Goal: Task Accomplishment & Management: Manage account settings

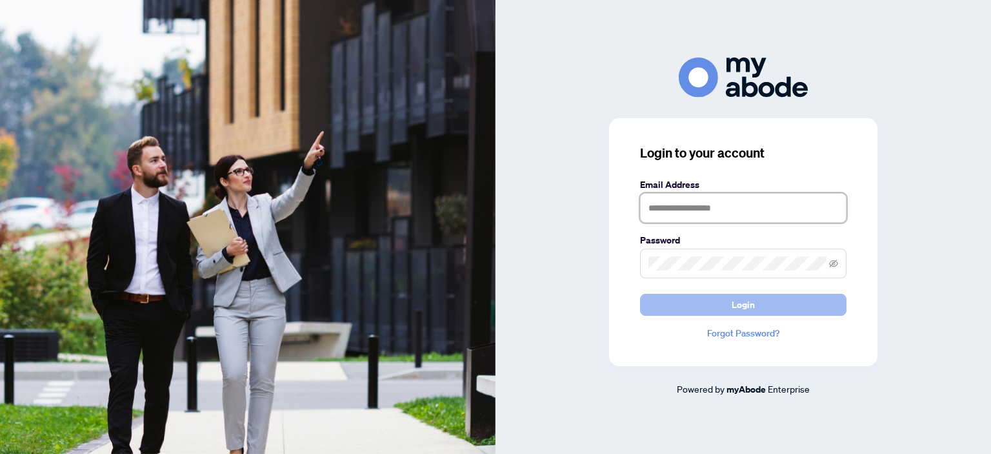
type input "**********"
click at [721, 298] on button "Login" at bounding box center [743, 305] width 207 height 22
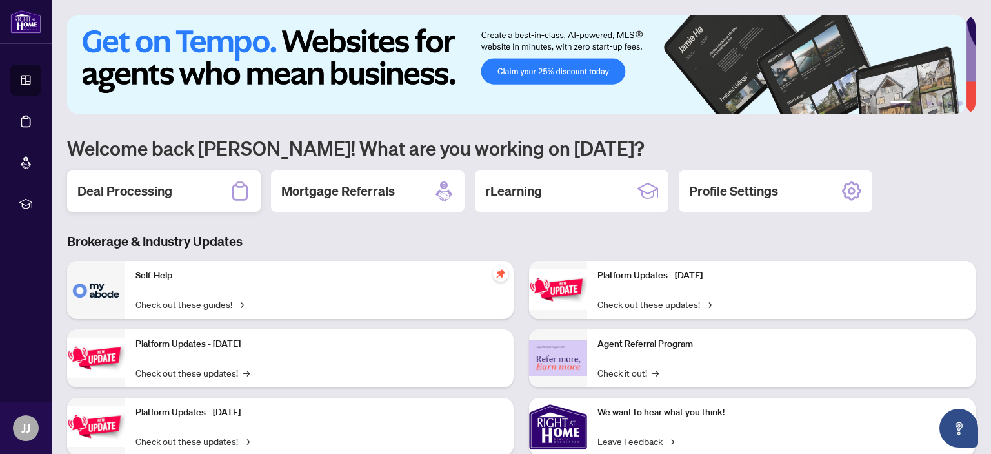
click at [147, 195] on h2 "Deal Processing" at bounding box center [124, 191] width 95 height 18
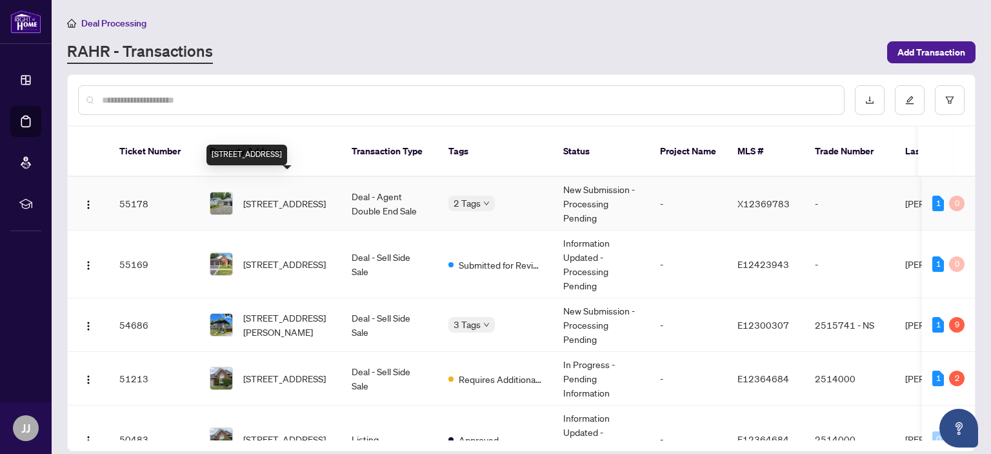
click at [281, 196] on span "[STREET_ADDRESS]" at bounding box center [284, 203] width 83 height 14
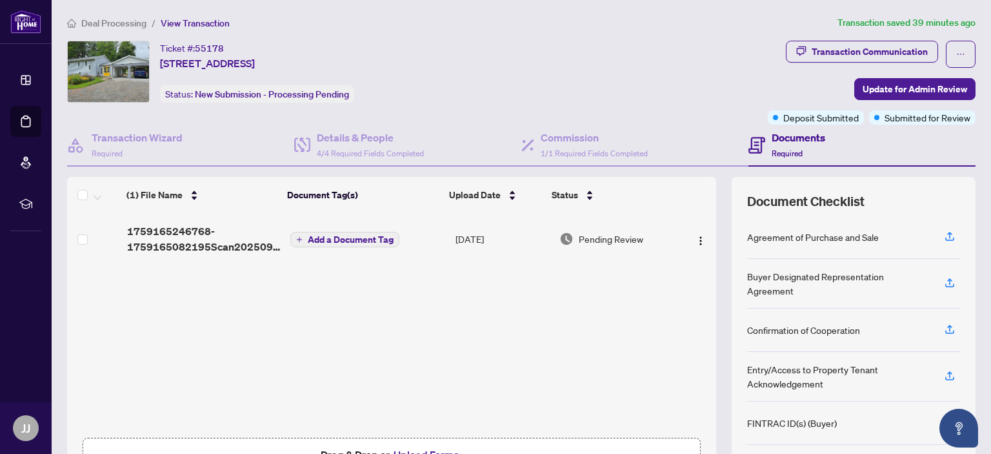
scroll to position [85, 0]
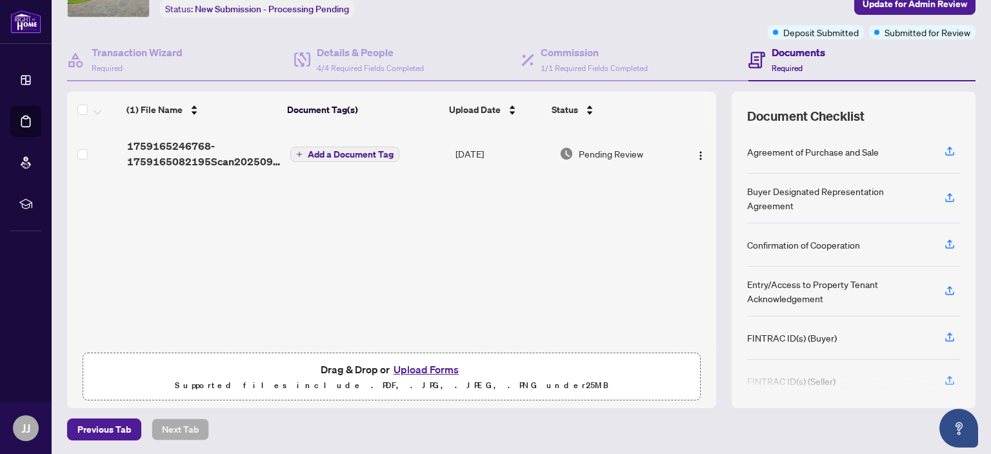
click at [409, 369] on button "Upload Forms" at bounding box center [426, 369] width 73 height 17
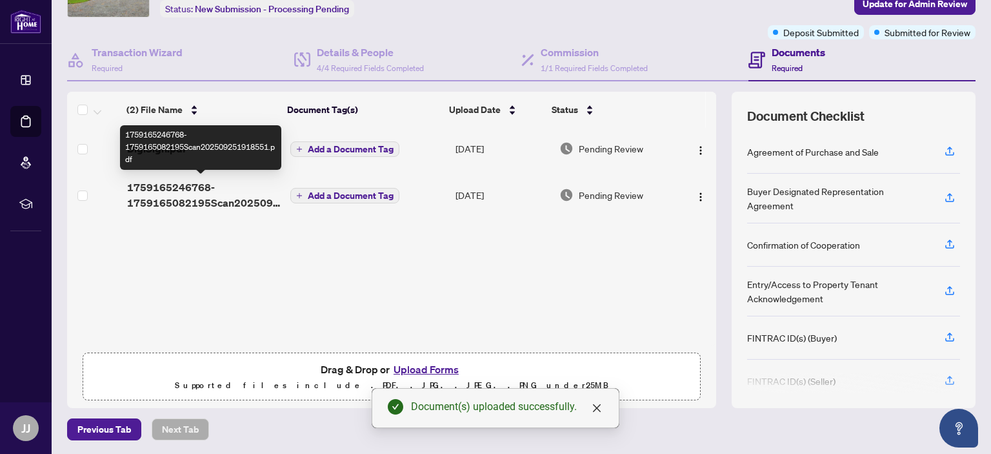
click at [180, 201] on span "1759165246768-1759165082195Scan202509251918551.pdf" at bounding box center [203, 194] width 153 height 31
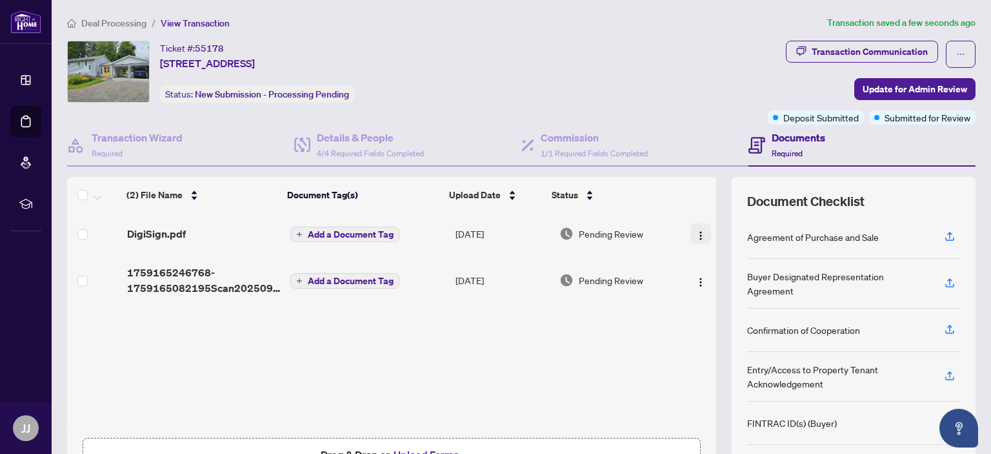
click at [696, 231] on img "button" at bounding box center [701, 235] width 10 height 10
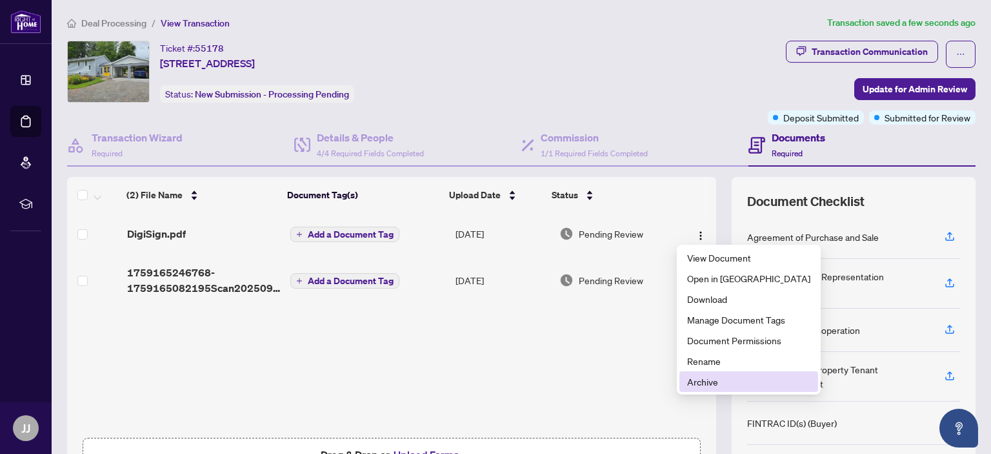
click at [703, 384] on span "Archive" at bounding box center [748, 381] width 123 height 14
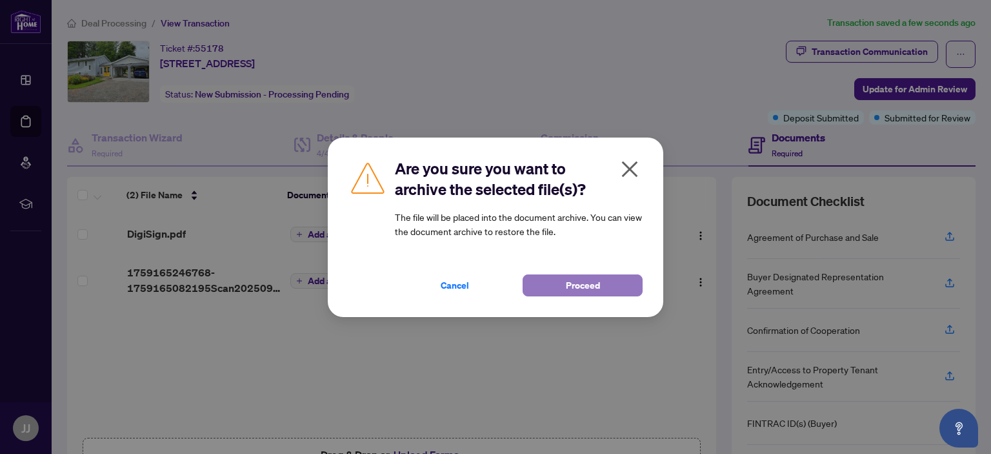
click at [580, 283] on span "Proceed" at bounding box center [583, 285] width 34 height 21
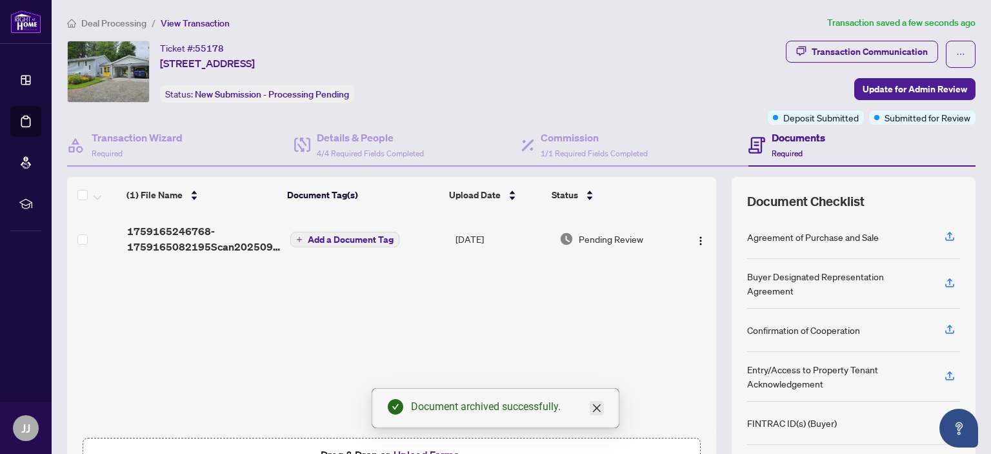
click at [595, 407] on icon "close" at bounding box center [597, 408] width 8 height 8
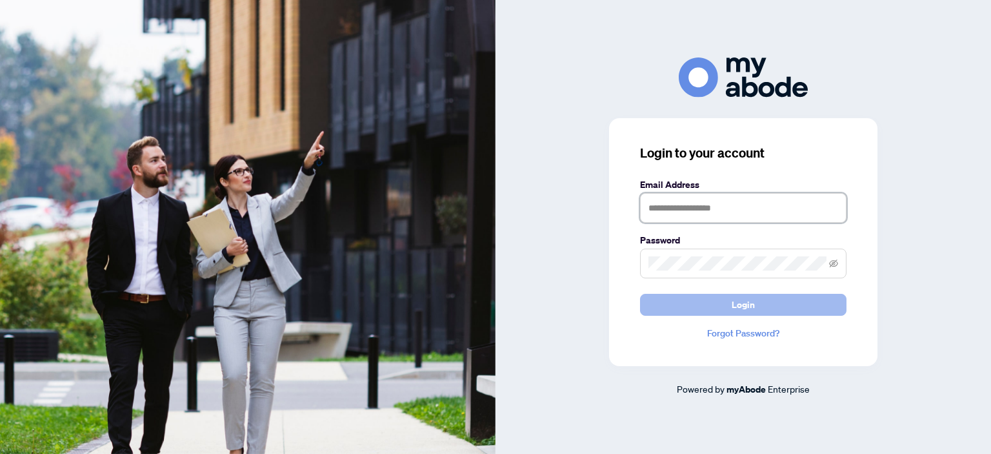
type input "**********"
click at [740, 298] on span "Login" at bounding box center [743, 304] width 23 height 21
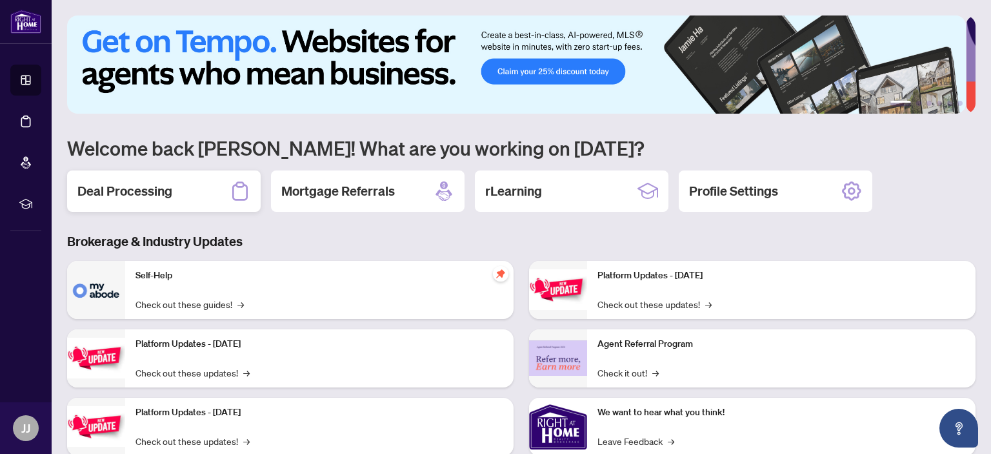
click at [100, 193] on h2 "Deal Processing" at bounding box center [124, 191] width 95 height 18
click at [100, 193] on main "1 2 3 4 5 6 Welcome back James! What are you working on today? Deal Processing …" at bounding box center [522, 227] width 940 height 454
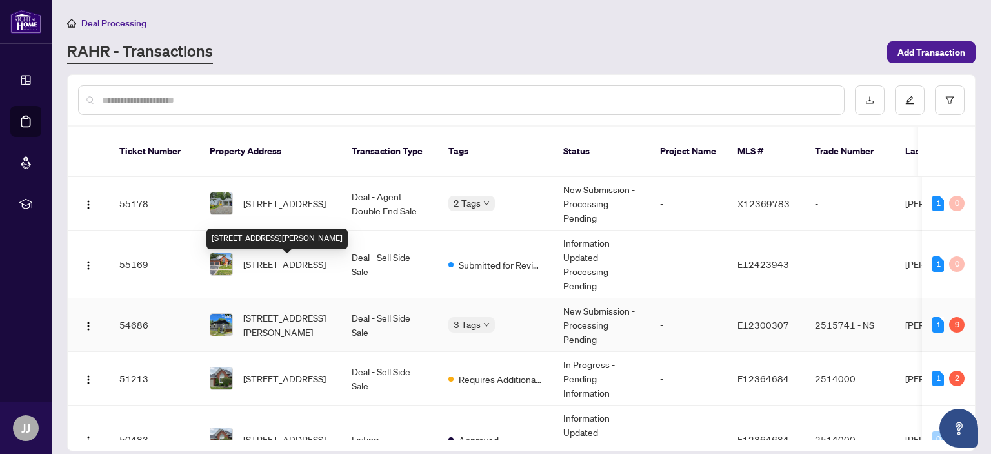
scroll to position [65, 0]
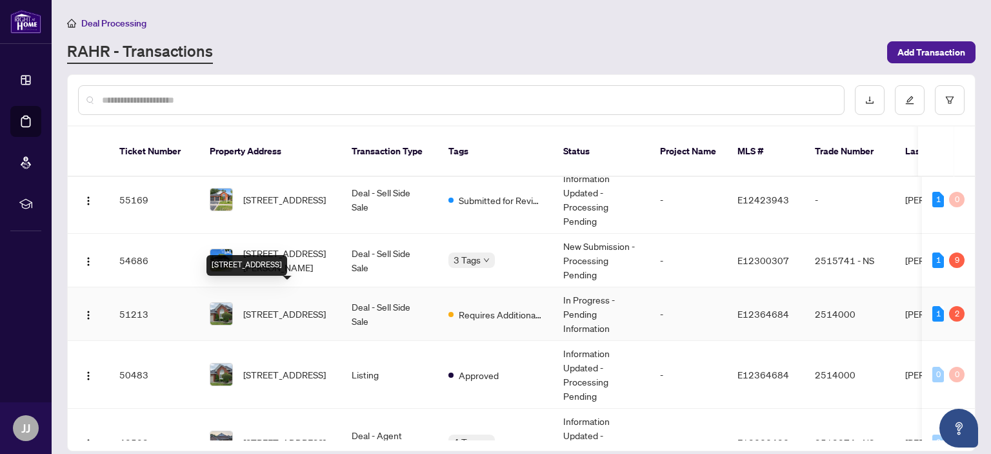
click at [276, 307] on span "[STREET_ADDRESS]" at bounding box center [284, 314] width 83 height 14
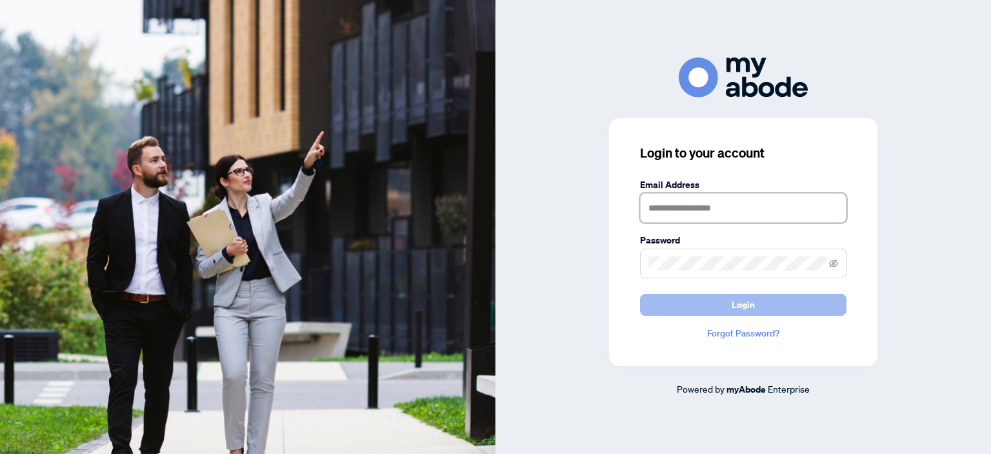
type input "**********"
click at [726, 304] on button "Login" at bounding box center [743, 305] width 207 height 22
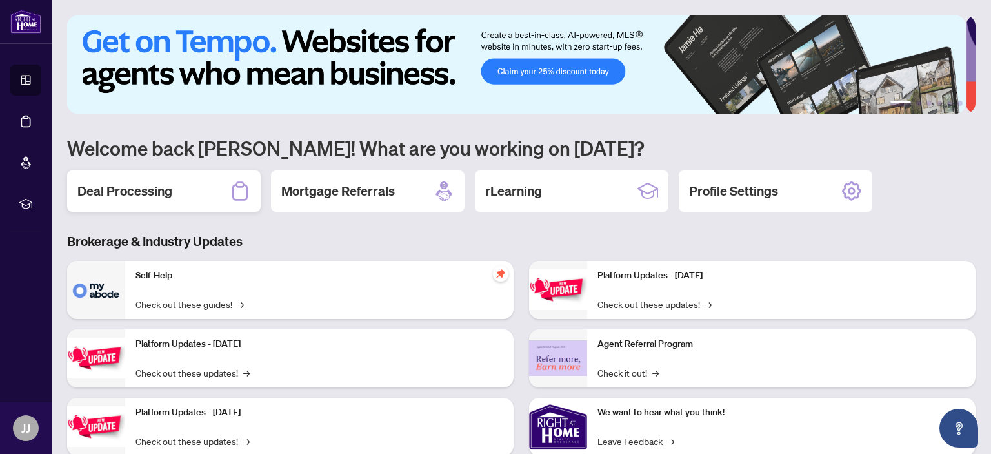
click at [122, 187] on h2 "Deal Processing" at bounding box center [124, 191] width 95 height 18
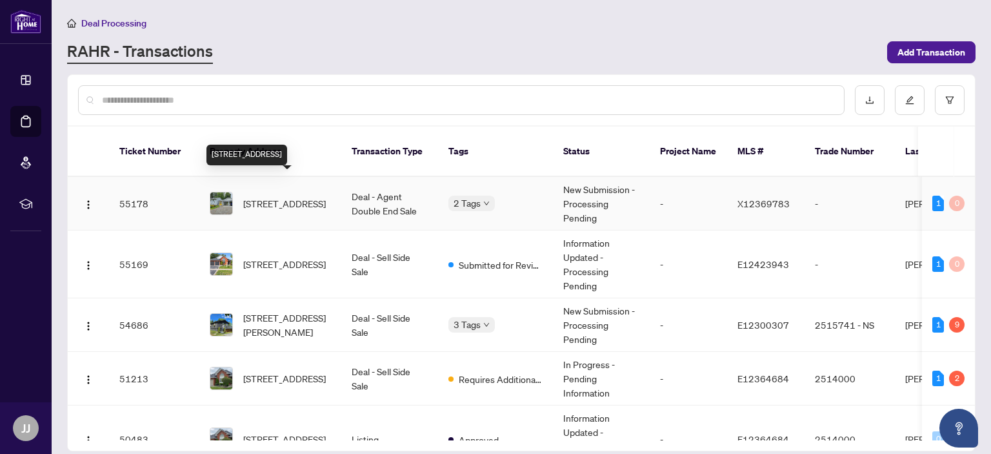
click at [263, 196] on span "31 Portage Rd, Kawartha Lakes, Ontario K0M 2T0, Canada" at bounding box center [284, 203] width 83 height 14
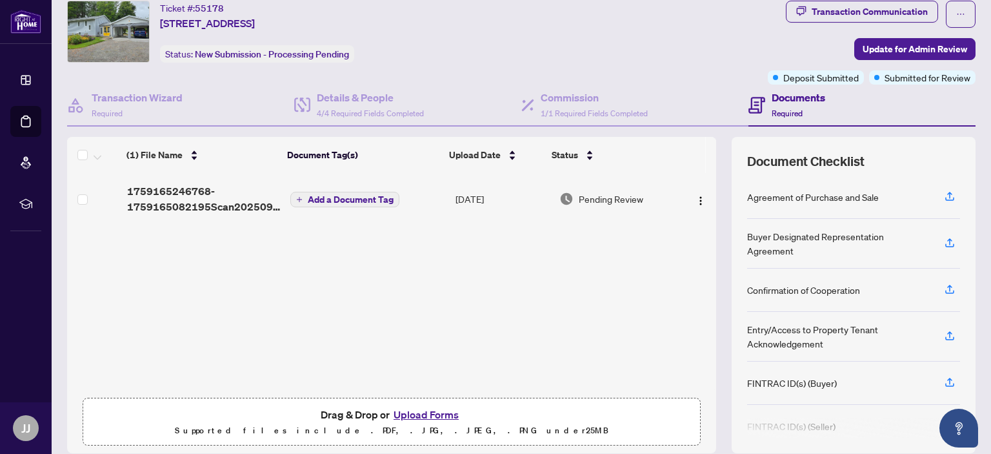
scroll to position [85, 0]
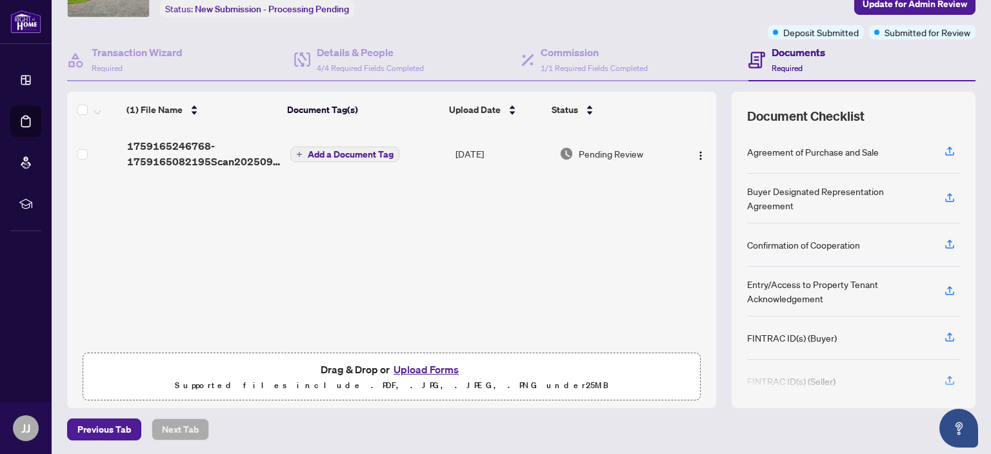
click at [416, 369] on button "Upload Forms" at bounding box center [426, 369] width 73 height 17
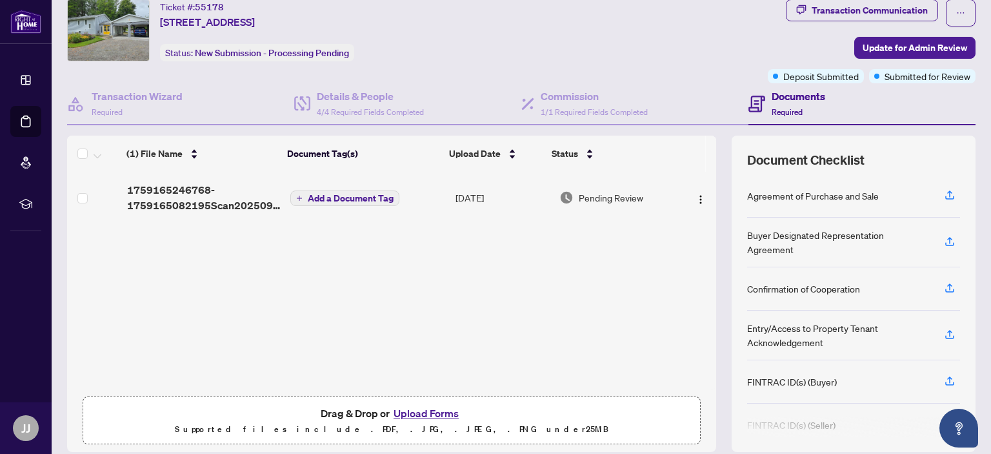
scroll to position [21, 0]
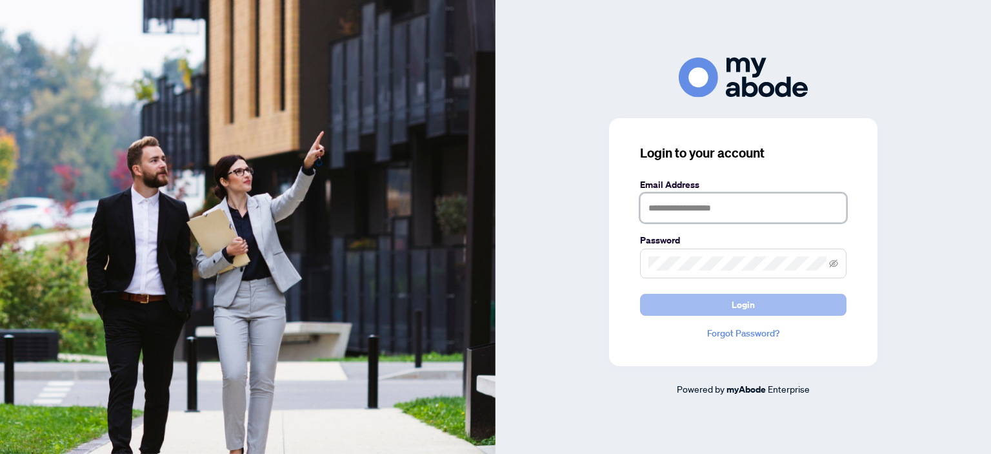
type input "**********"
click at [694, 308] on button "Login" at bounding box center [743, 305] width 207 height 22
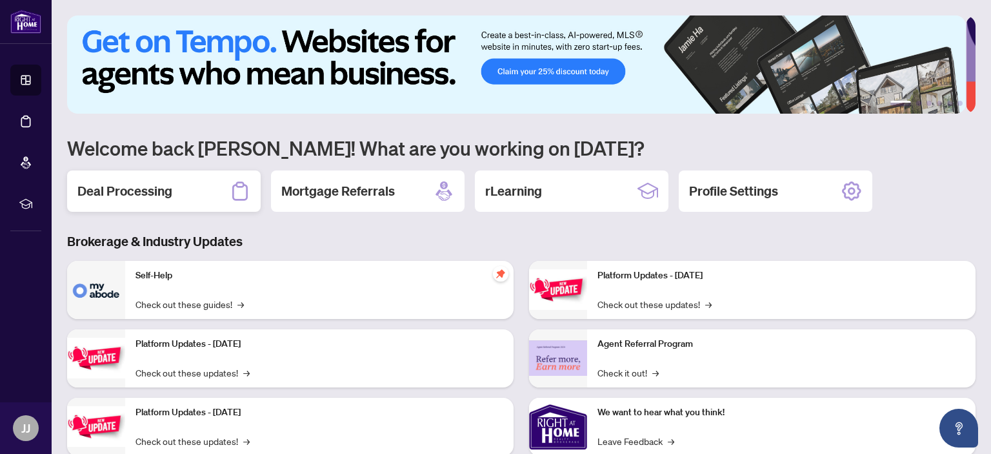
click at [117, 193] on h2 "Deal Processing" at bounding box center [124, 191] width 95 height 18
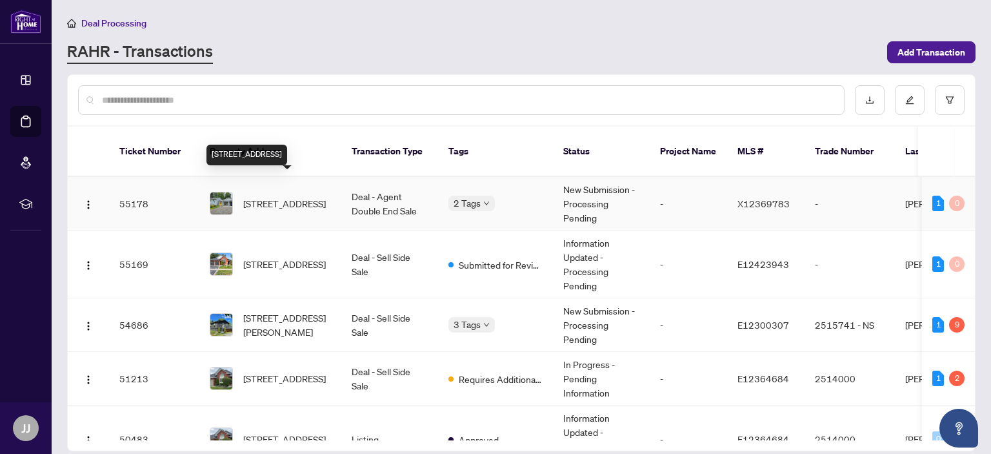
click at [260, 196] on span "[STREET_ADDRESS]" at bounding box center [284, 203] width 83 height 14
click at [260, 187] on main "Deal Processing [PERSON_NAME] - Transactions Add Transaction Ticket Number Prop…" at bounding box center [522, 227] width 940 height 454
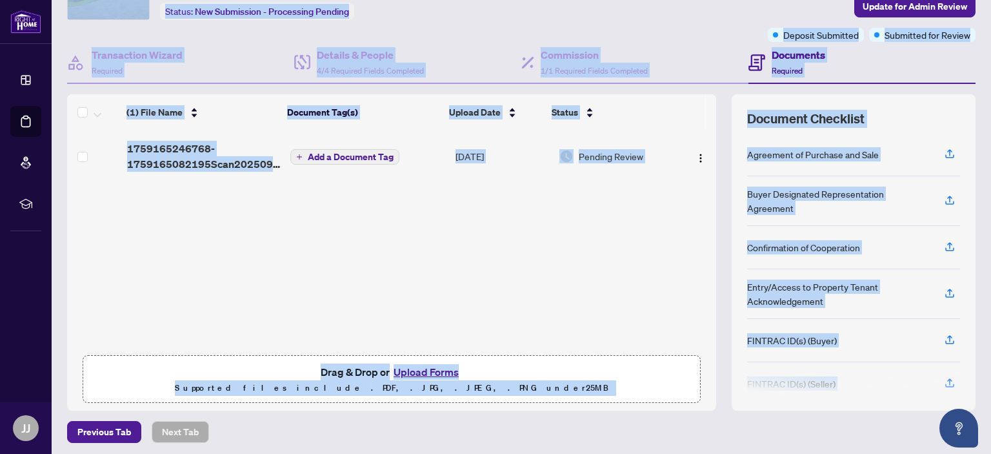
scroll to position [85, 0]
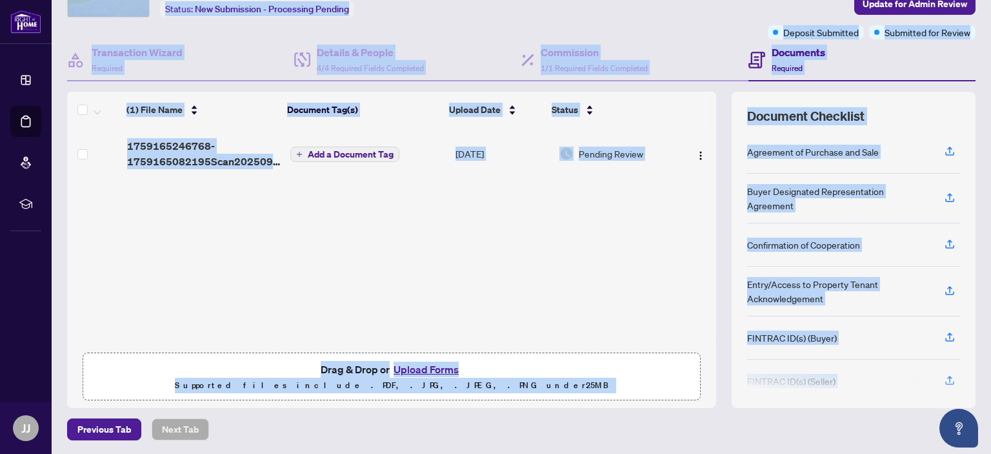
click at [418, 366] on button "Upload Forms" at bounding box center [426, 369] width 73 height 17
click at [648, 41] on div "Commission 1/1 Required Fields Completed" at bounding box center [634, 60] width 227 height 42
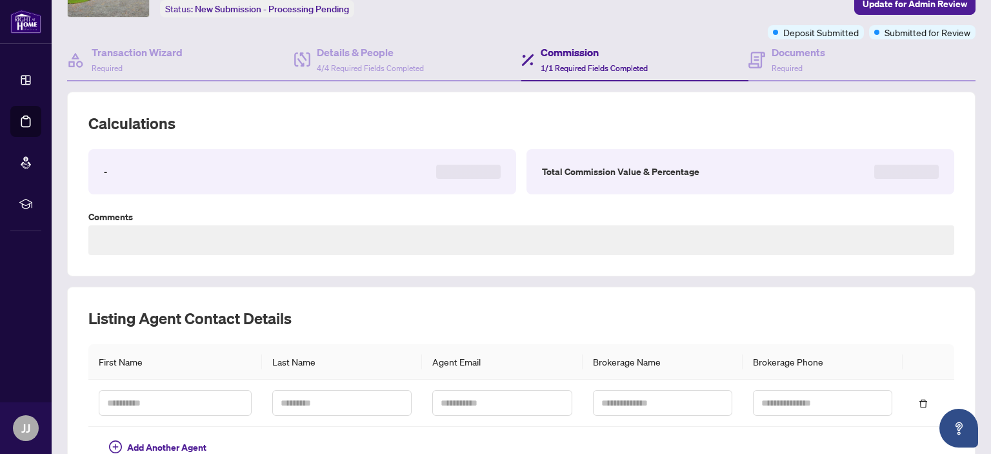
click at [648, 41] on div "Commission 1/1 Required Fields Completed" at bounding box center [634, 60] width 227 height 42
